Goal: Information Seeking & Learning: Compare options

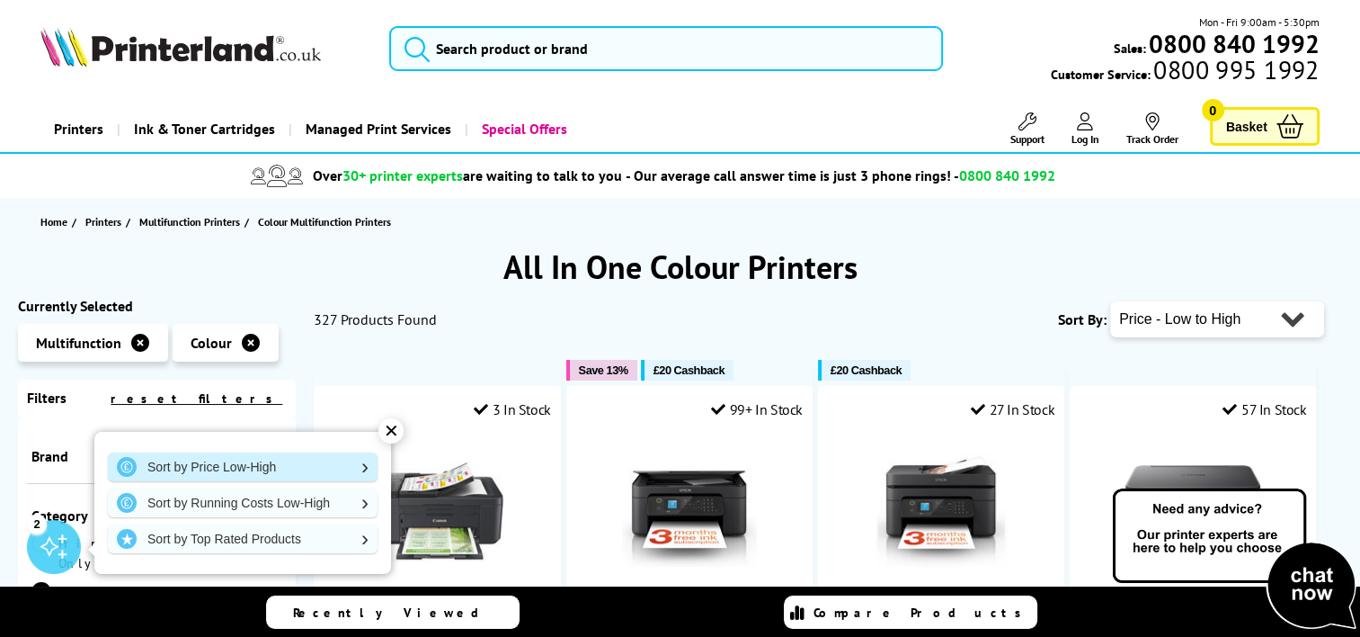
click at [281, 468] on link "Sort by Price Low-High" at bounding box center [243, 466] width 270 height 29
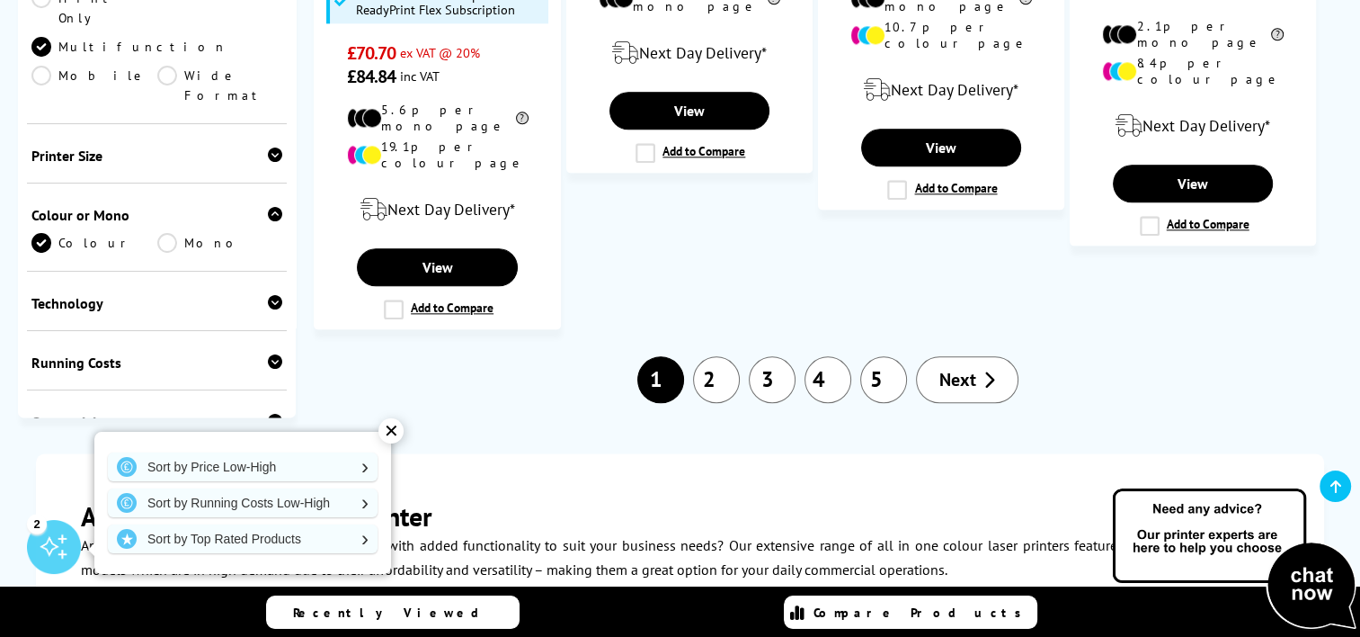
scroll to position [2248, 0]
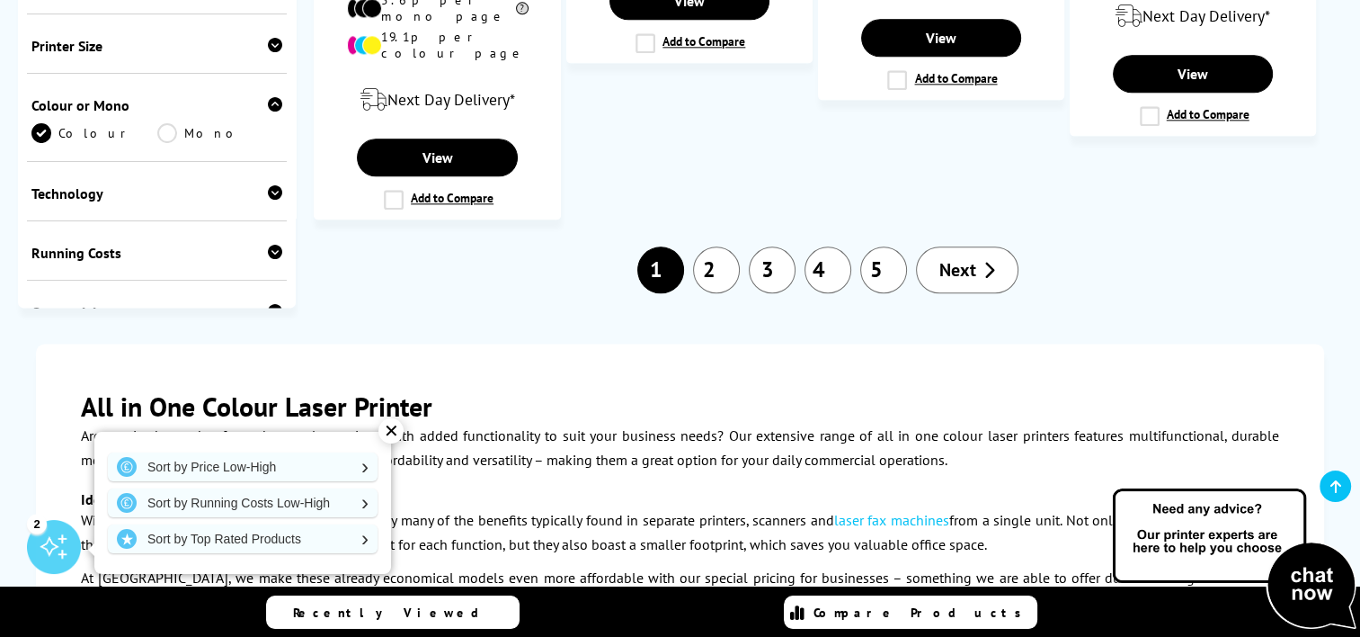
click at [726, 246] on link "2" at bounding box center [716, 269] width 47 height 47
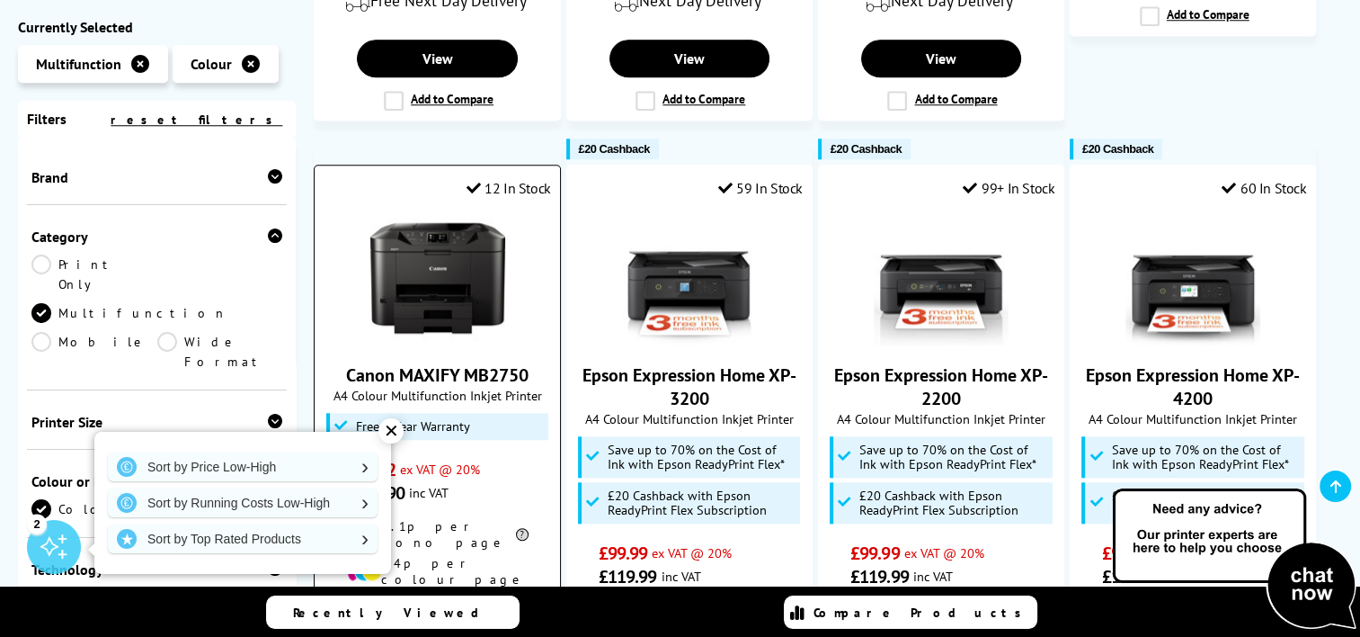
scroll to position [1618, 0]
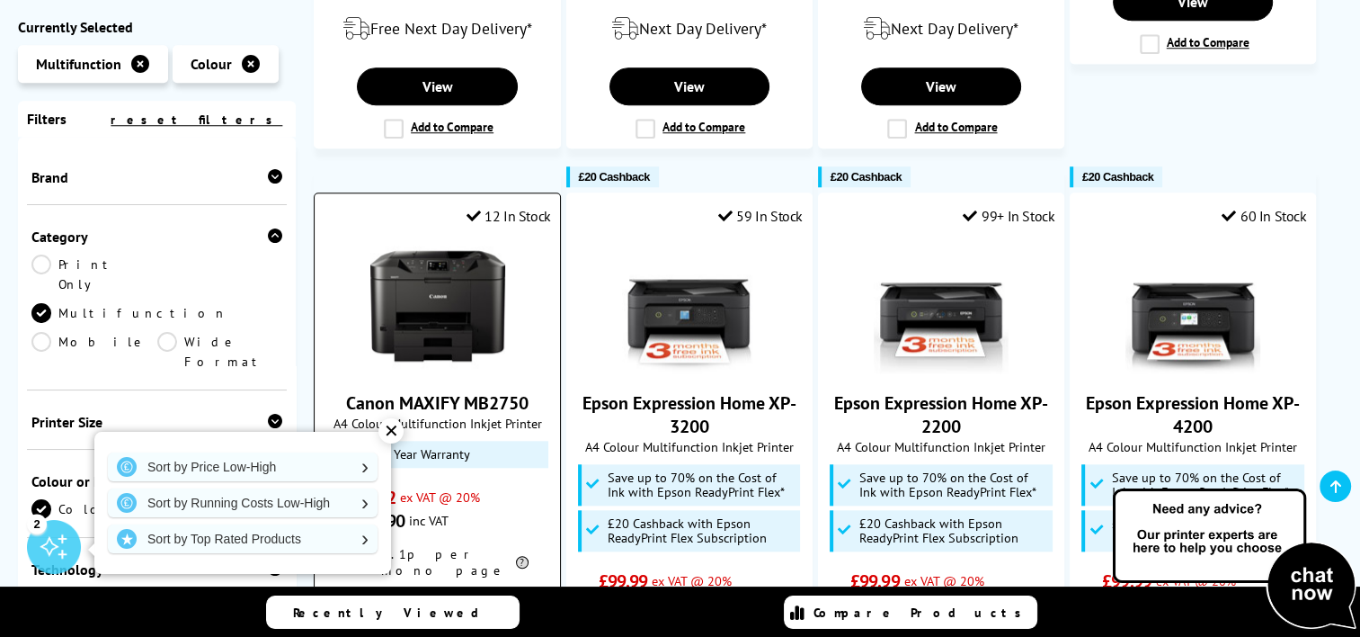
click at [417, 238] on img at bounding box center [437, 305] width 135 height 135
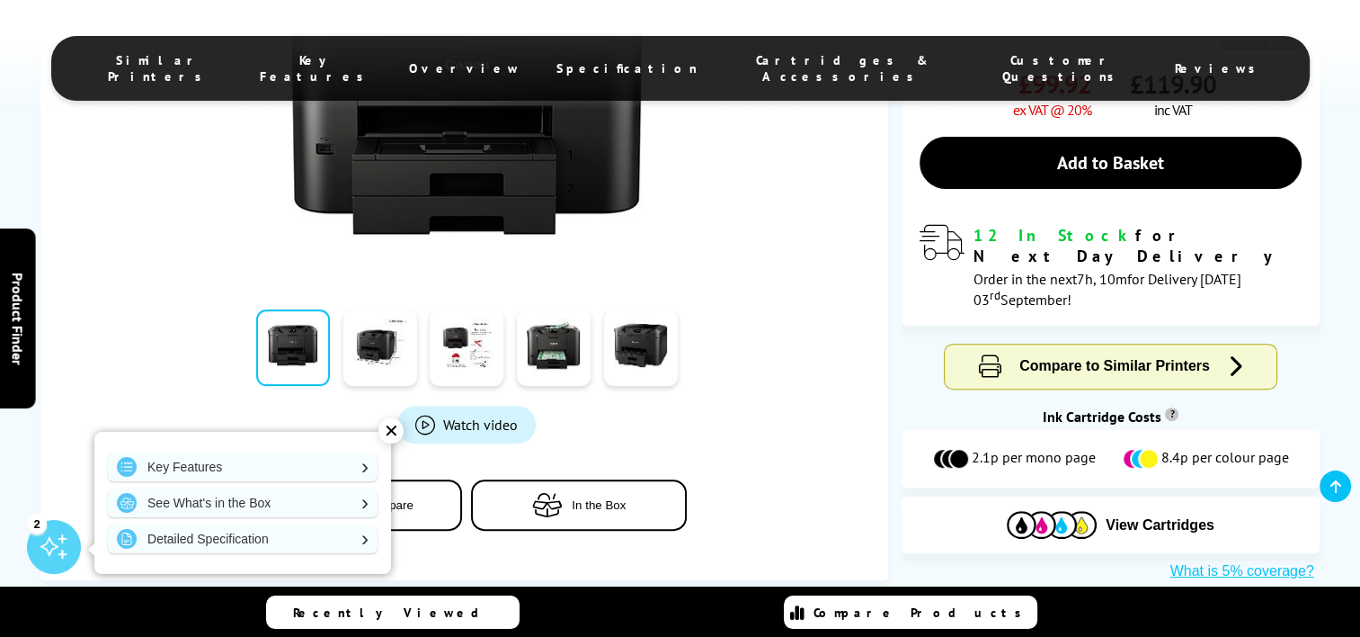
scroll to position [539, 0]
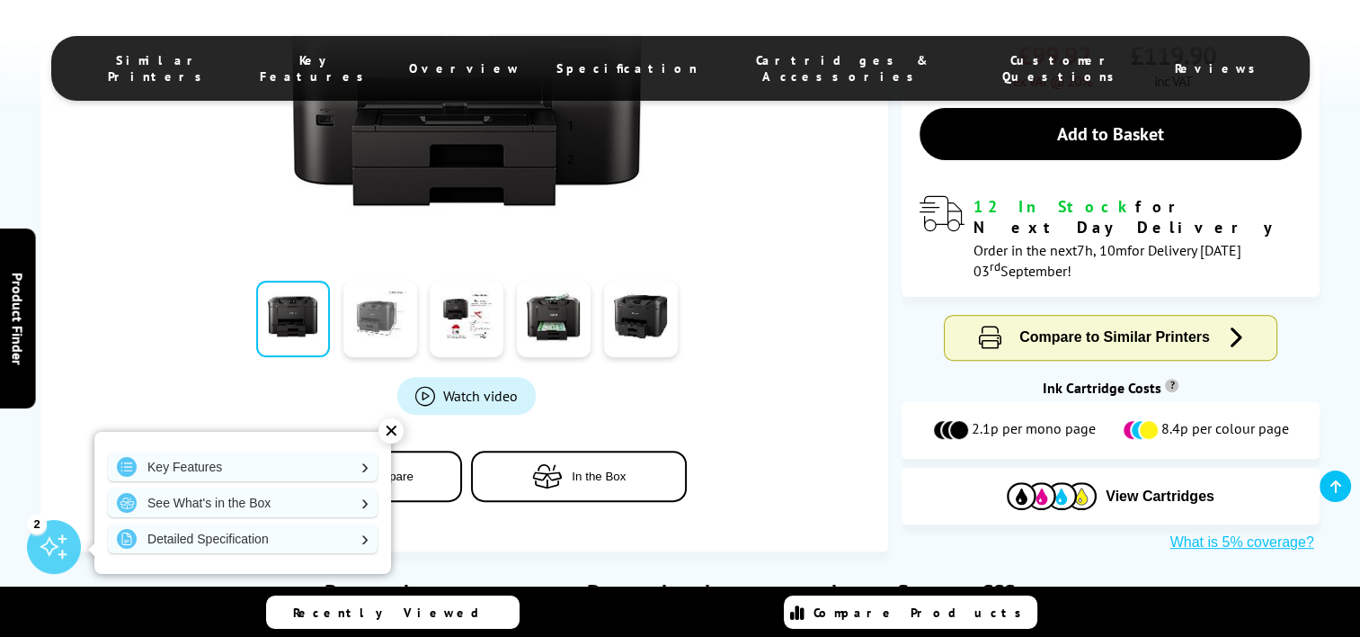
click at [371, 316] on link at bounding box center [380, 319] width 74 height 76
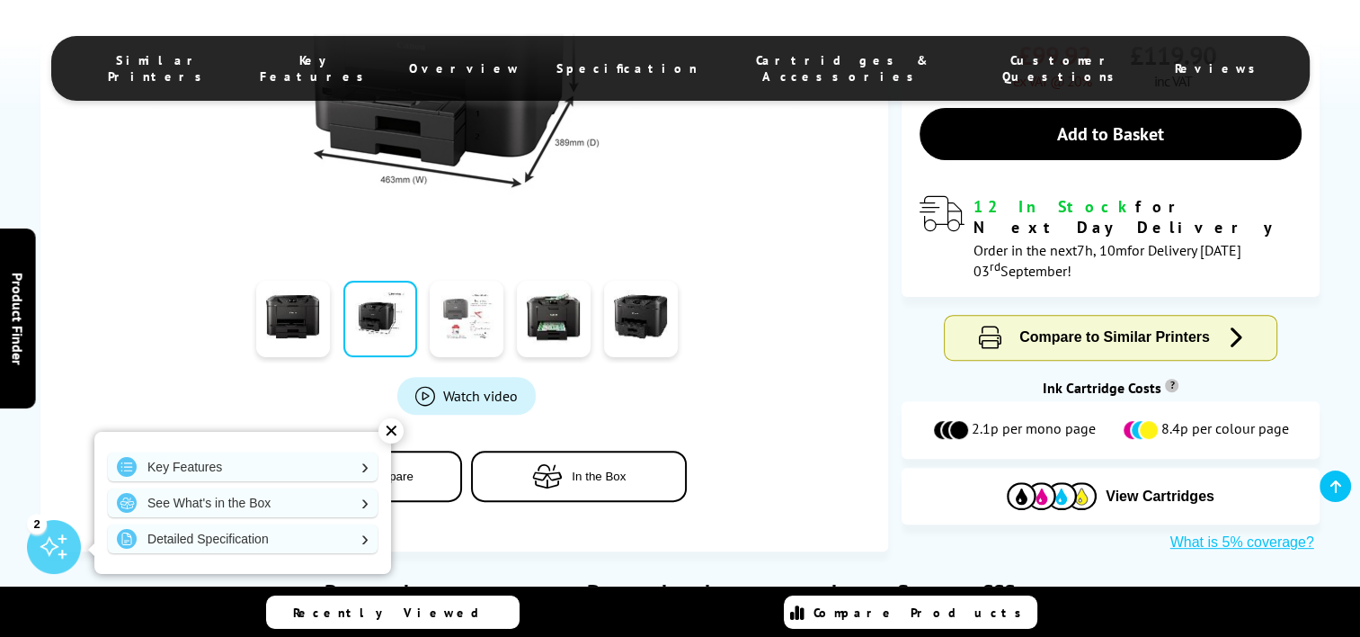
click at [464, 320] on link at bounding box center [467, 319] width 74 height 76
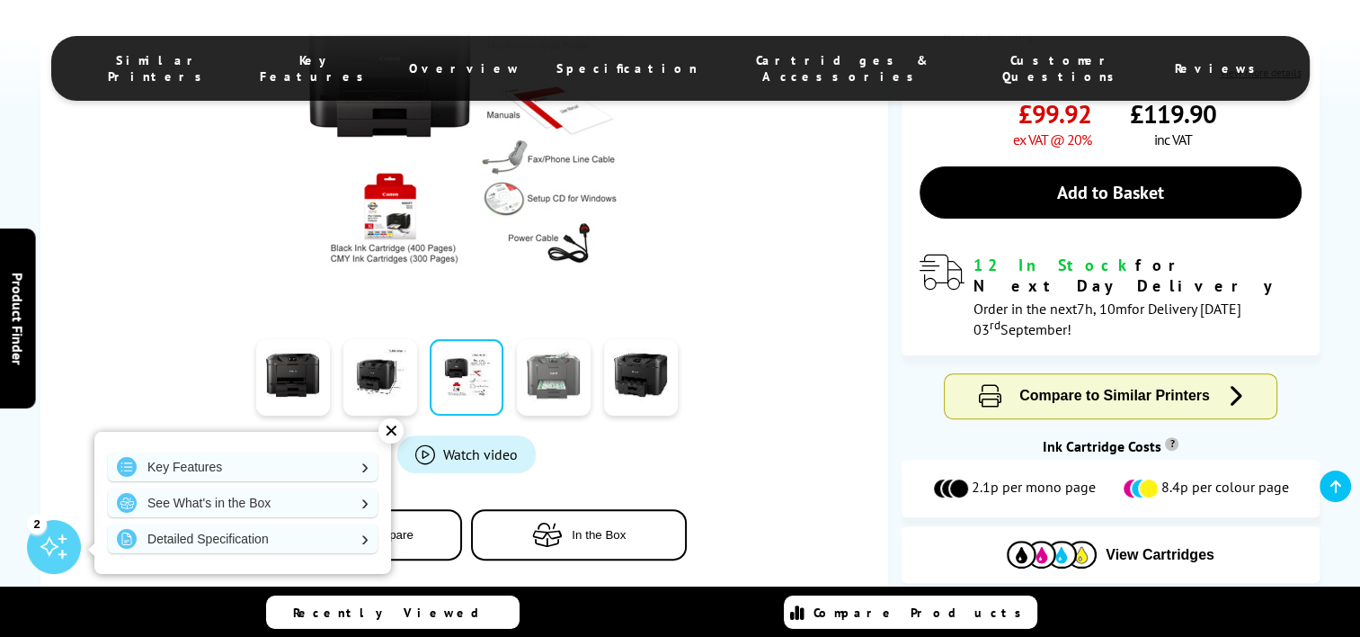
scroll to position [450, 0]
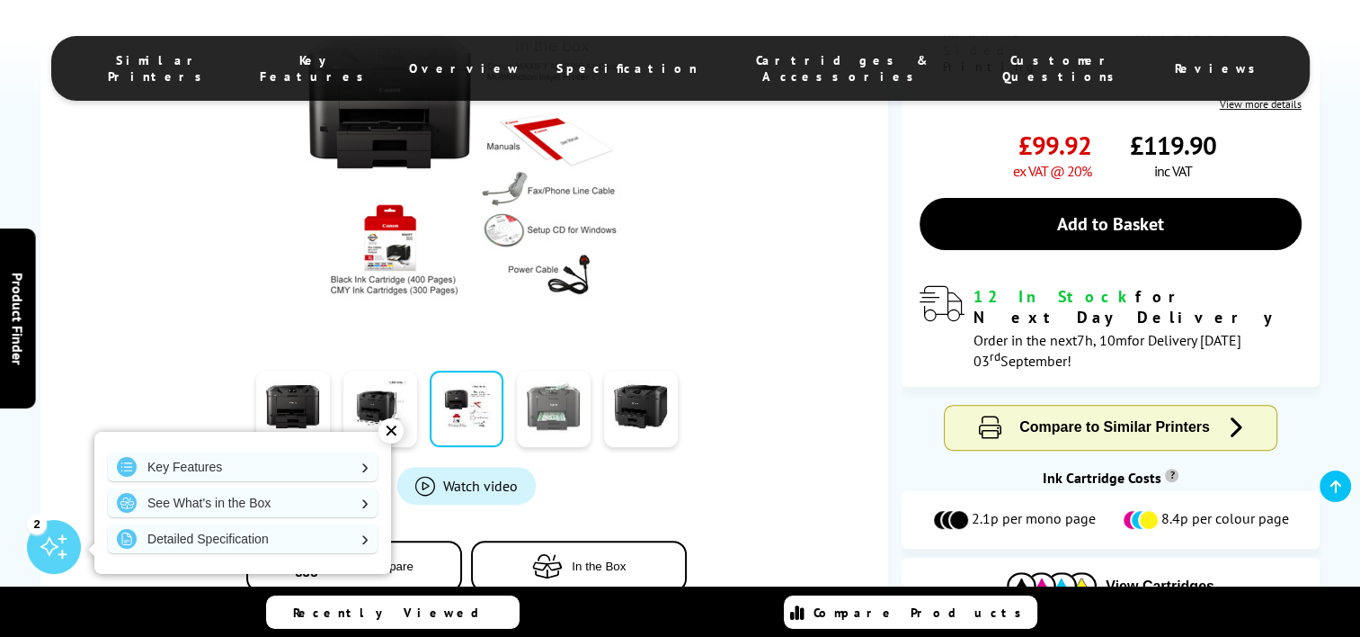
click at [556, 403] on link at bounding box center [554, 408] width 74 height 76
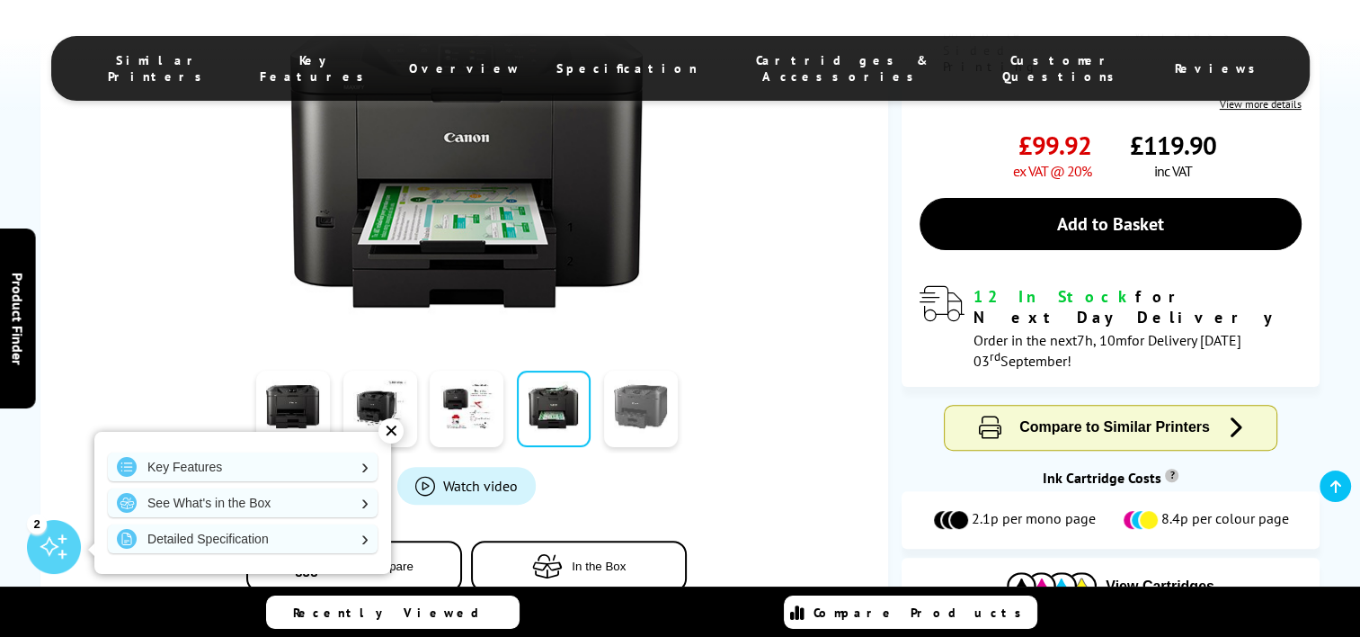
click at [634, 406] on link at bounding box center [641, 408] width 74 height 76
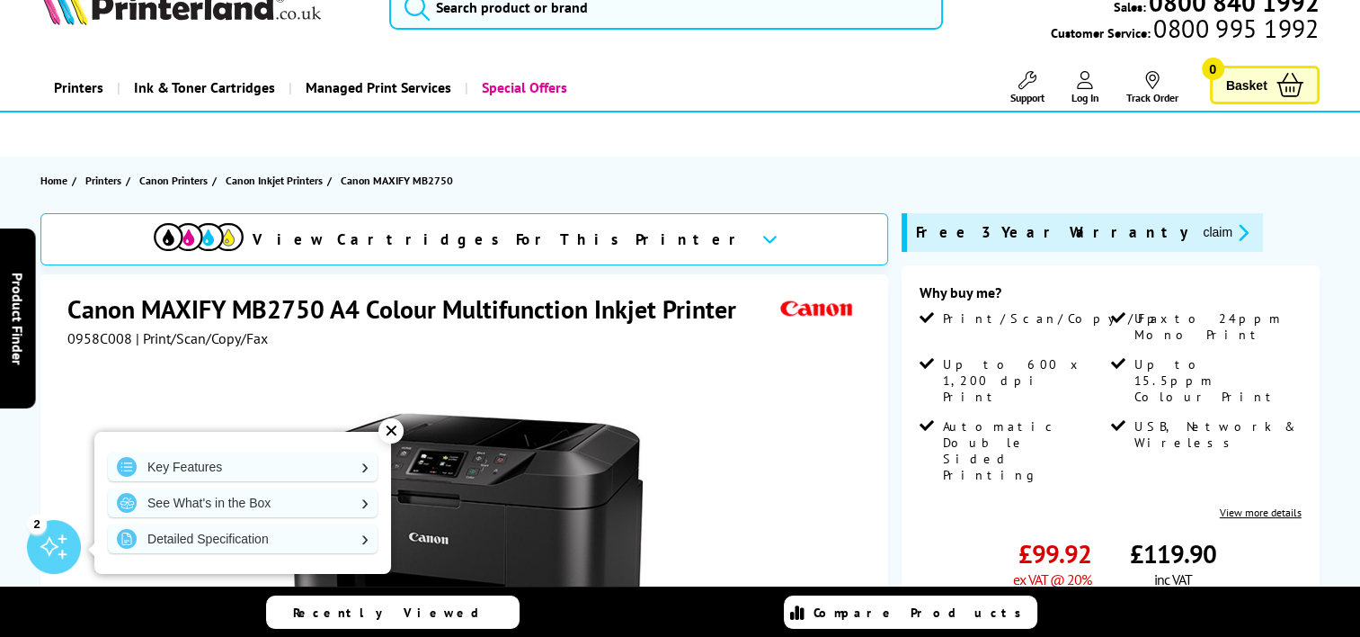
scroll to position [0, 0]
